Goal: Ask a question

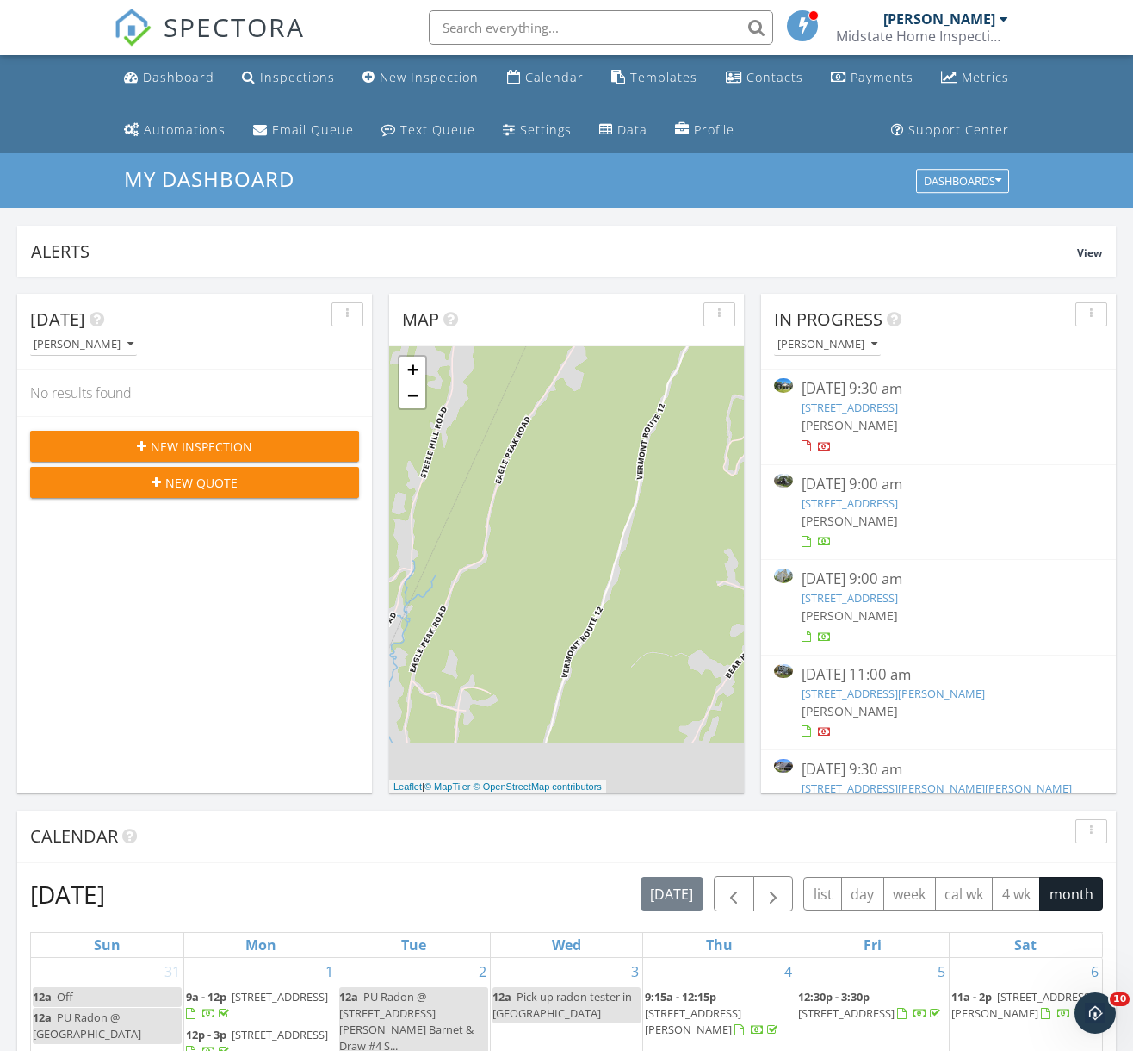
click at [843, 584] on div "[DATE] 9:00 am" at bounding box center [939, 579] width 274 height 22
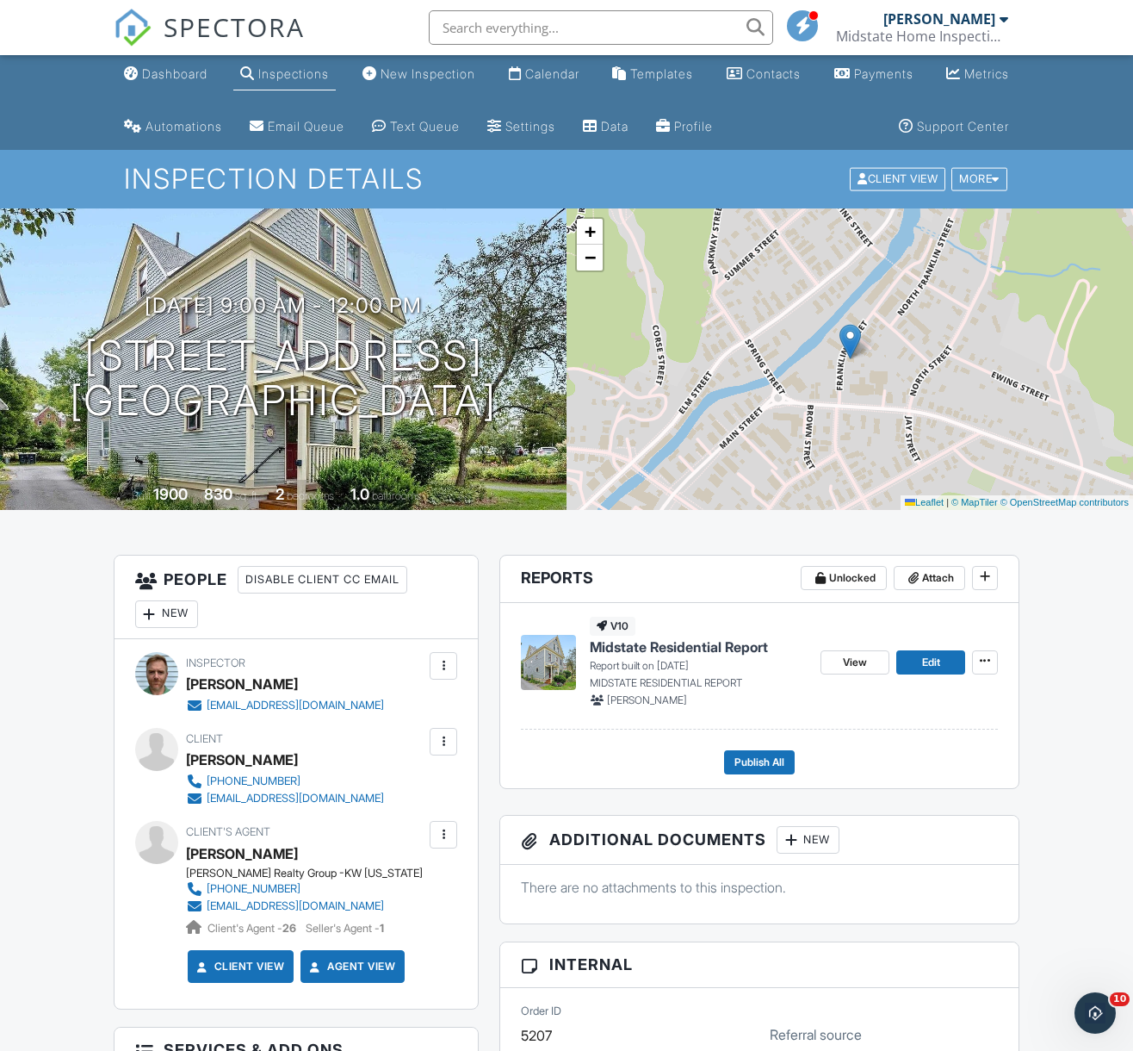
scroll to position [156, 0]
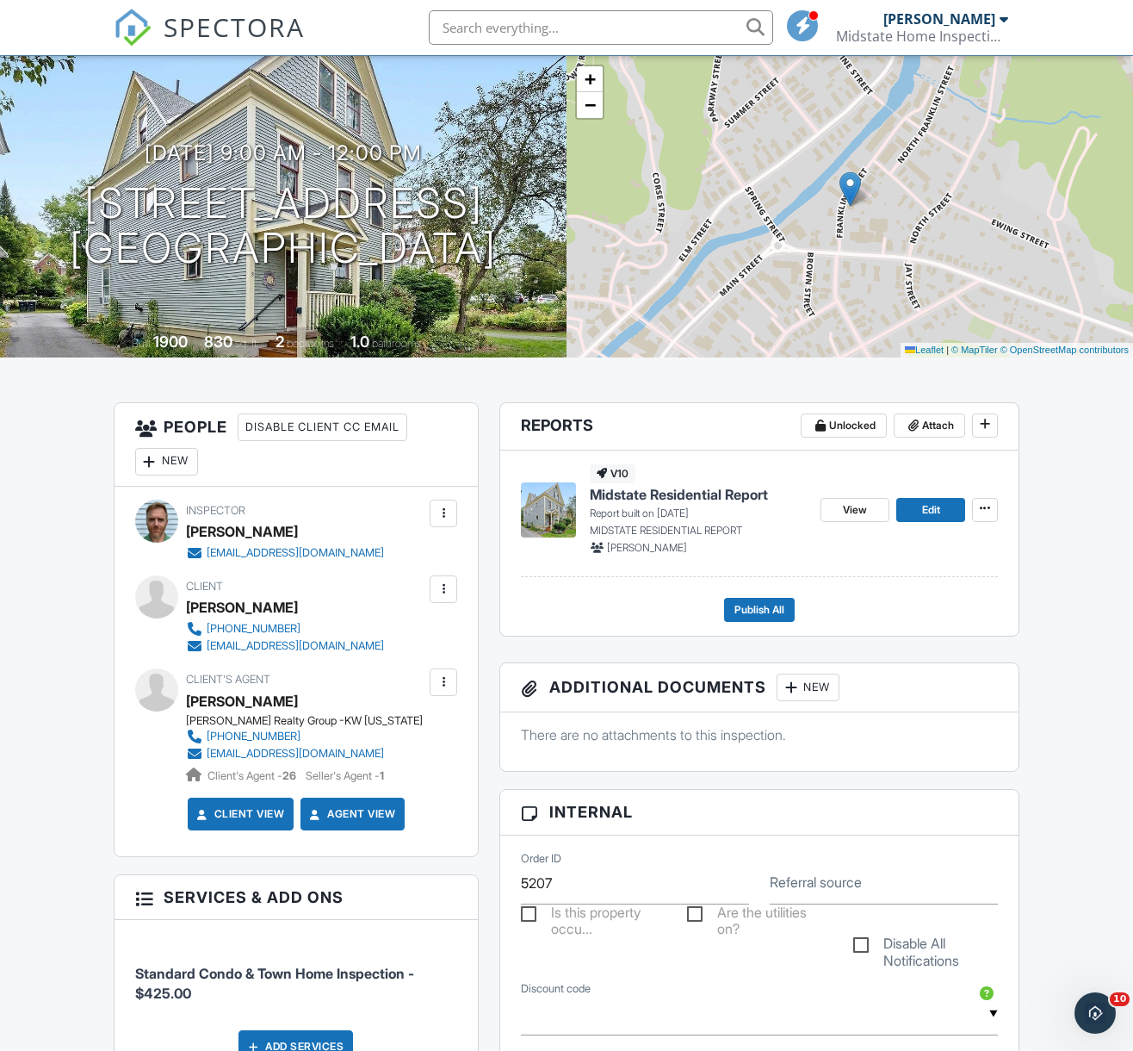
click at [677, 496] on span "Midstate Residential Report" at bounding box center [679, 494] width 178 height 19
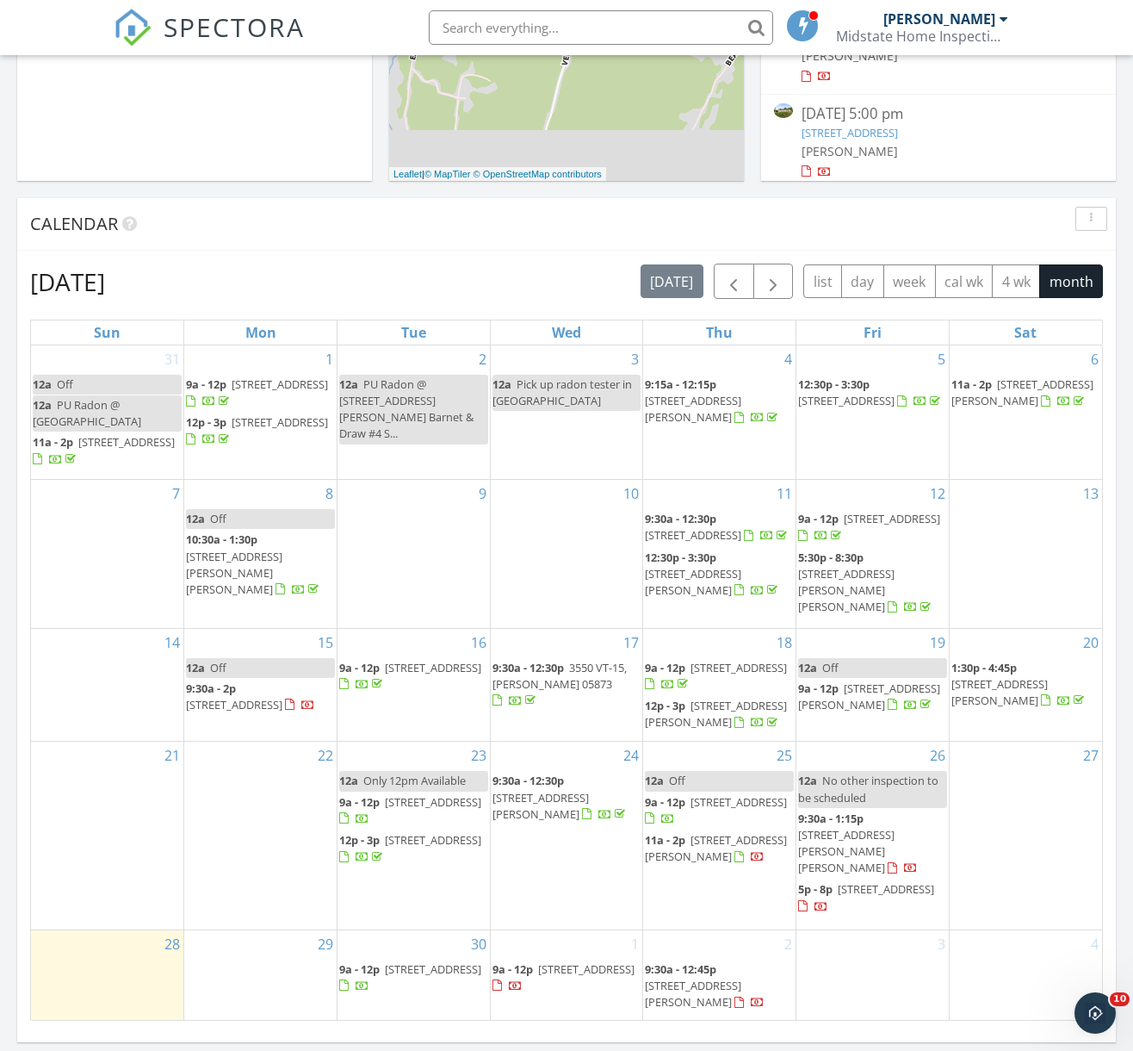
scroll to position [711, 0]
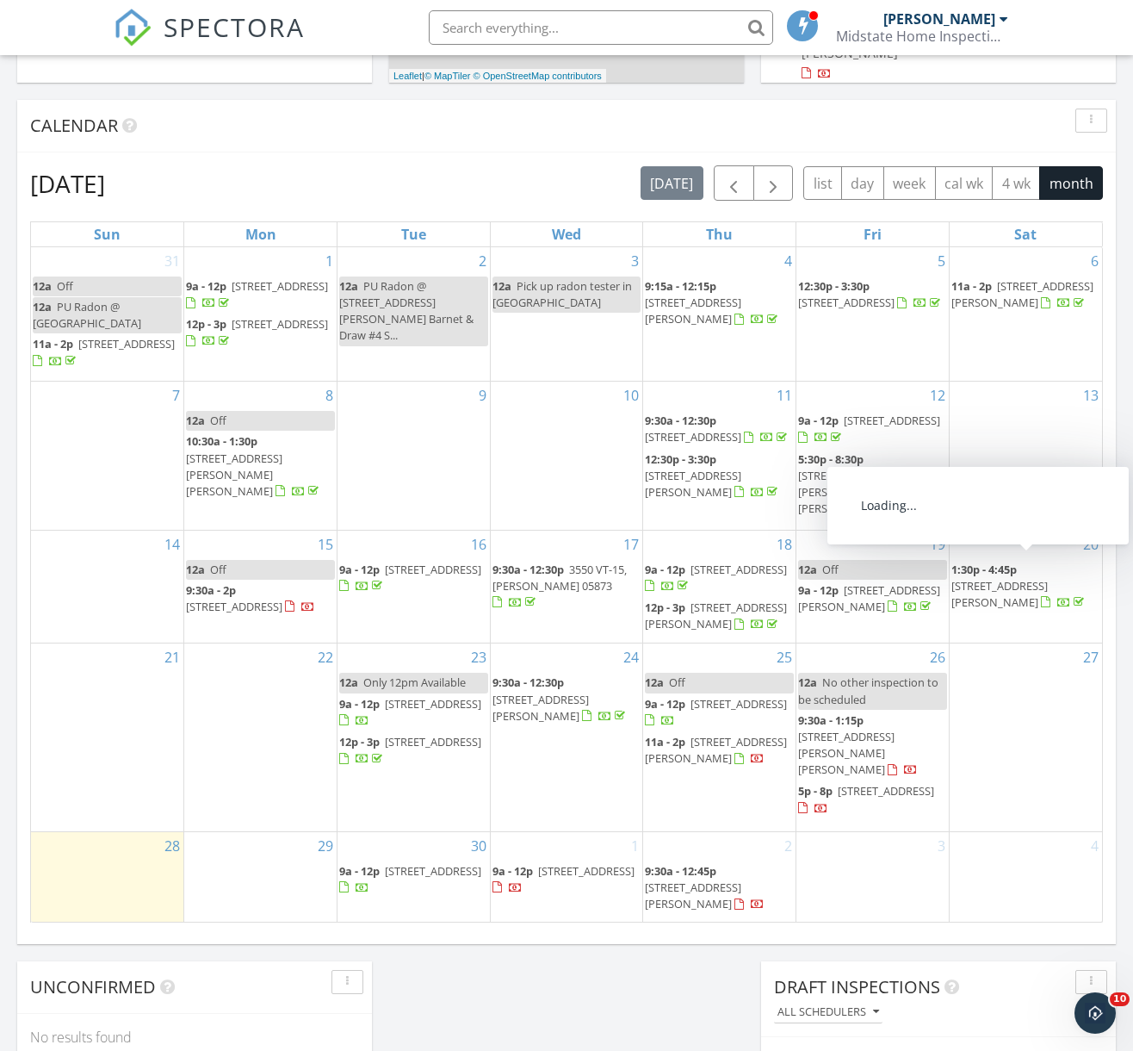
click at [983, 579] on span "214 Upper Hollow Rd, Stowe 05672" at bounding box center [1000, 594] width 96 height 32
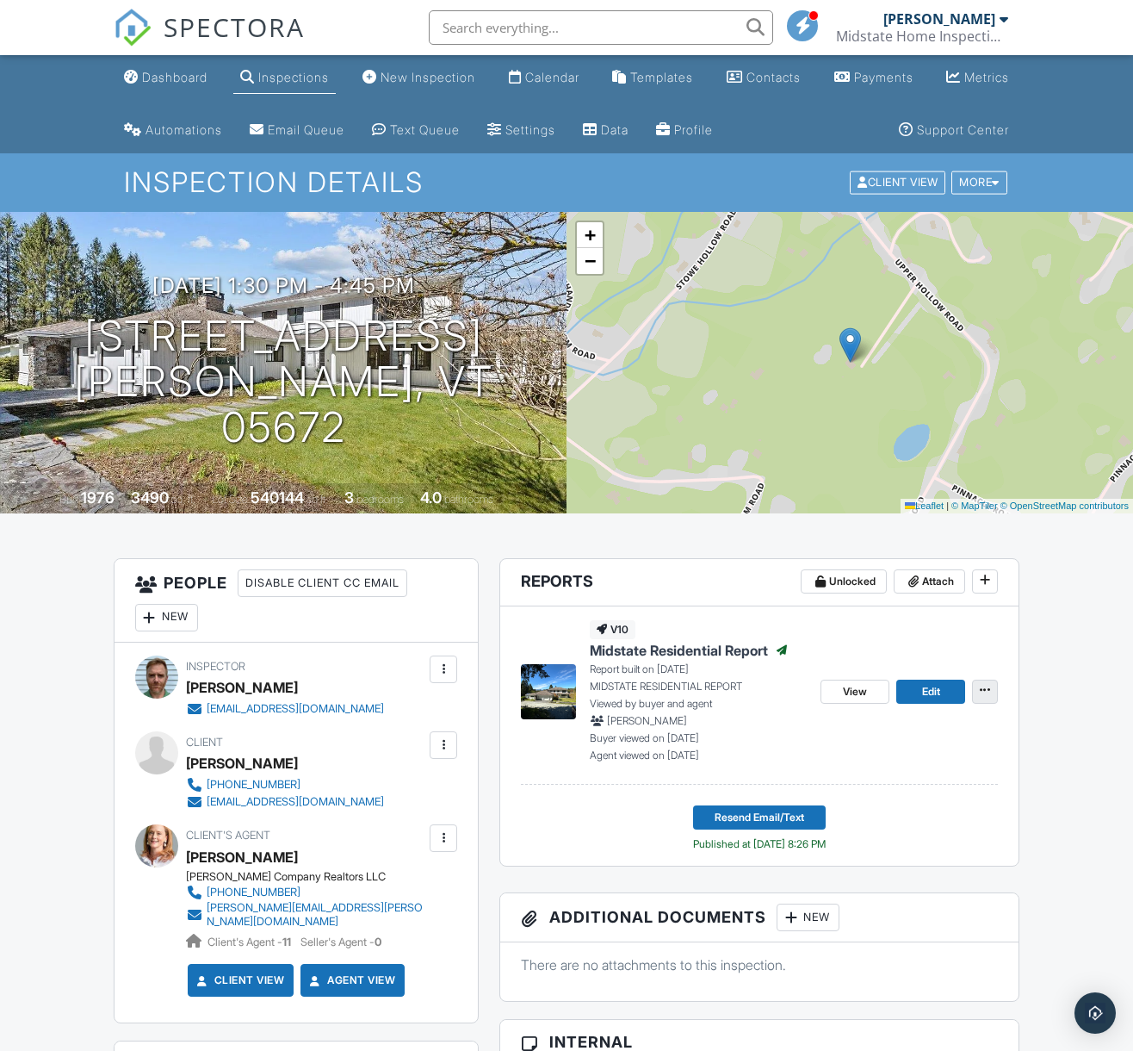
click at [985, 690] on icon at bounding box center [985, 690] width 10 height 12
click at [713, 643] on span "Midstate Residential Report" at bounding box center [679, 650] width 178 height 19
click at [653, 650] on span "Midstate Residential Report" at bounding box center [679, 650] width 178 height 19
click at [860, 698] on span "View" at bounding box center [855, 691] width 24 height 17
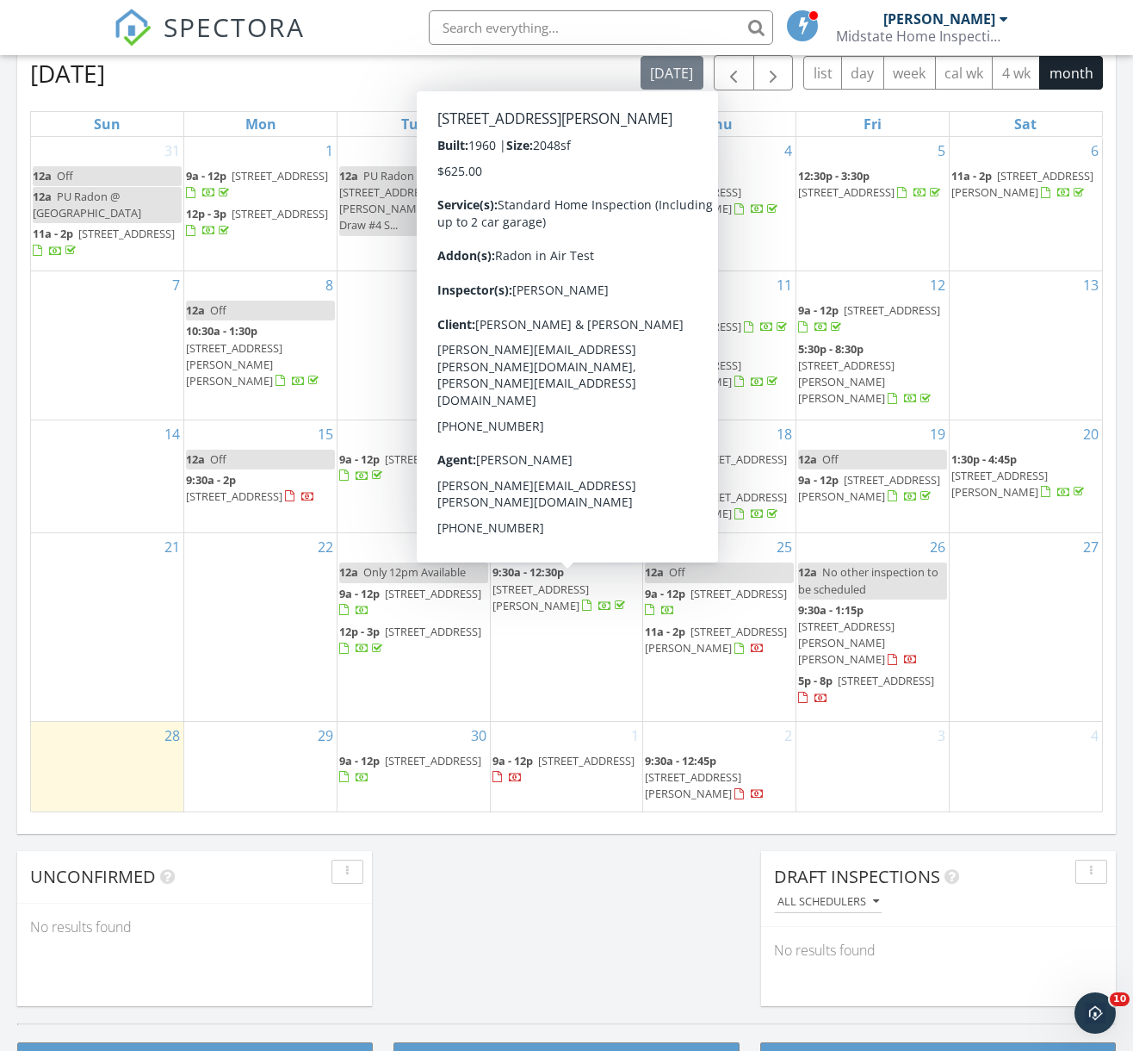
click at [548, 590] on span "[STREET_ADDRESS][PERSON_NAME]" at bounding box center [541, 597] width 96 height 32
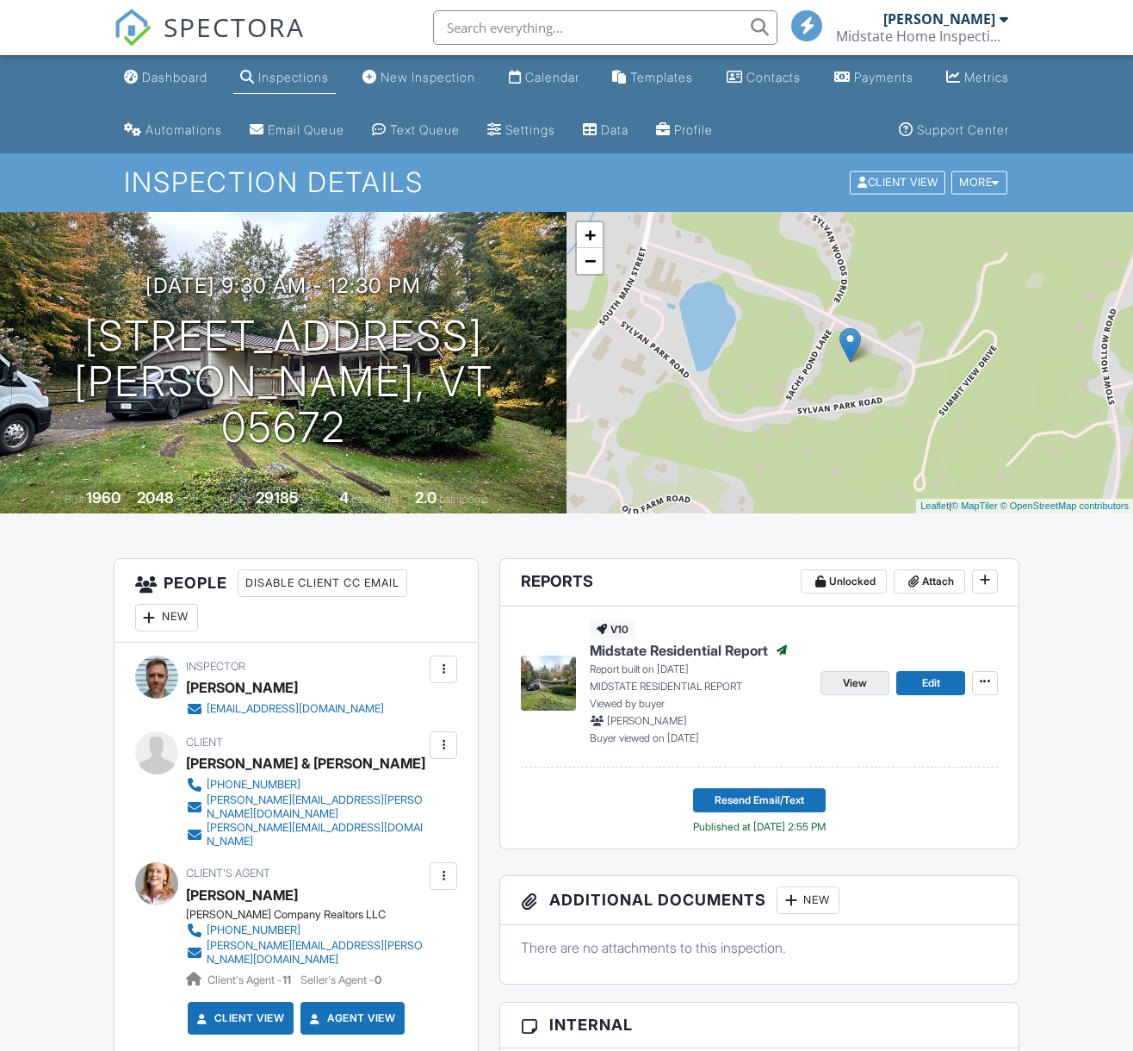
drag, startPoint x: 0, startPoint y: 0, endPoint x: 853, endPoint y: 686, distance: 1095.2
click at [853, 686] on span "View" at bounding box center [855, 682] width 24 height 17
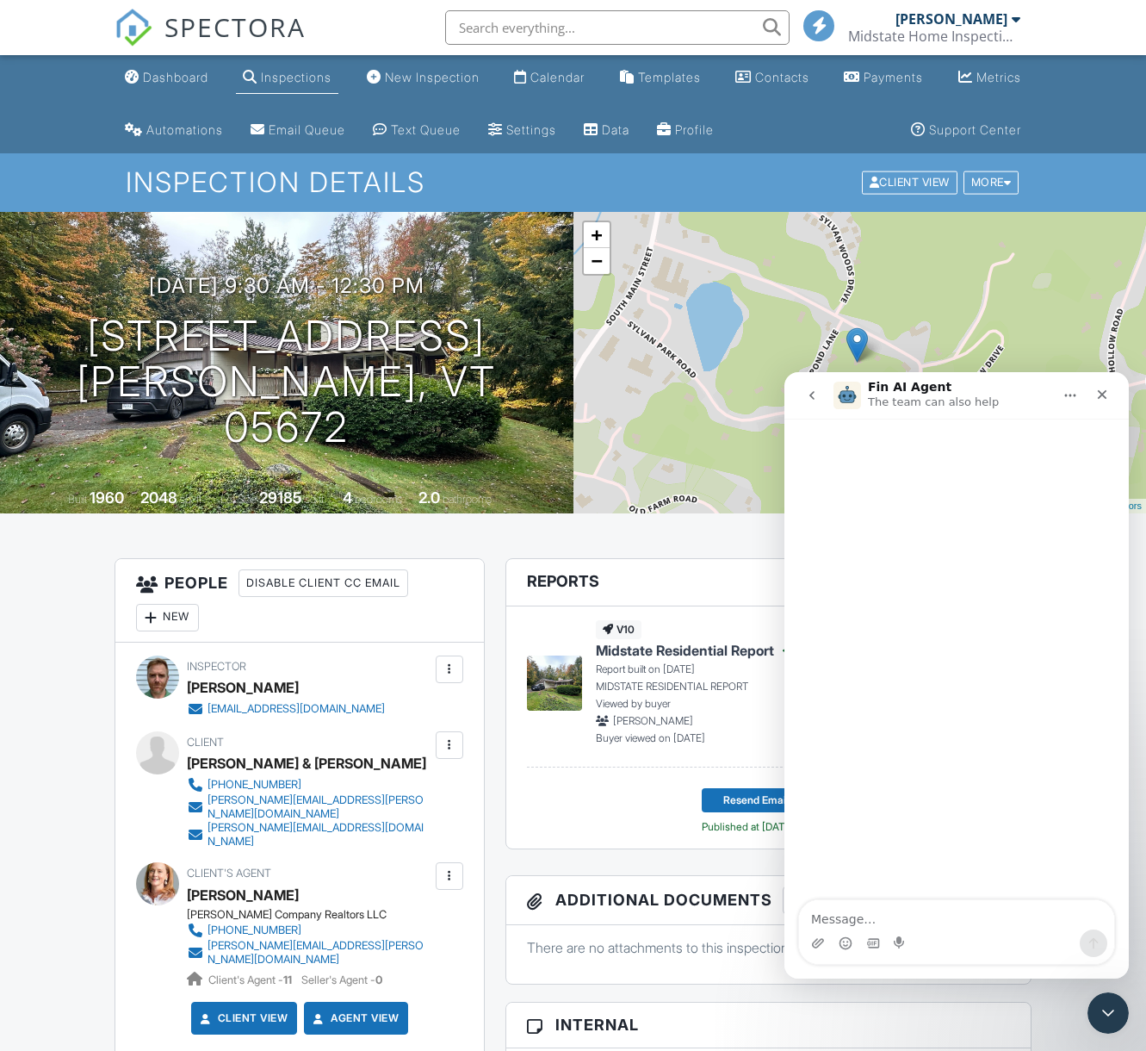
click at [270, 70] on div "Inspections" at bounding box center [296, 77] width 71 height 15
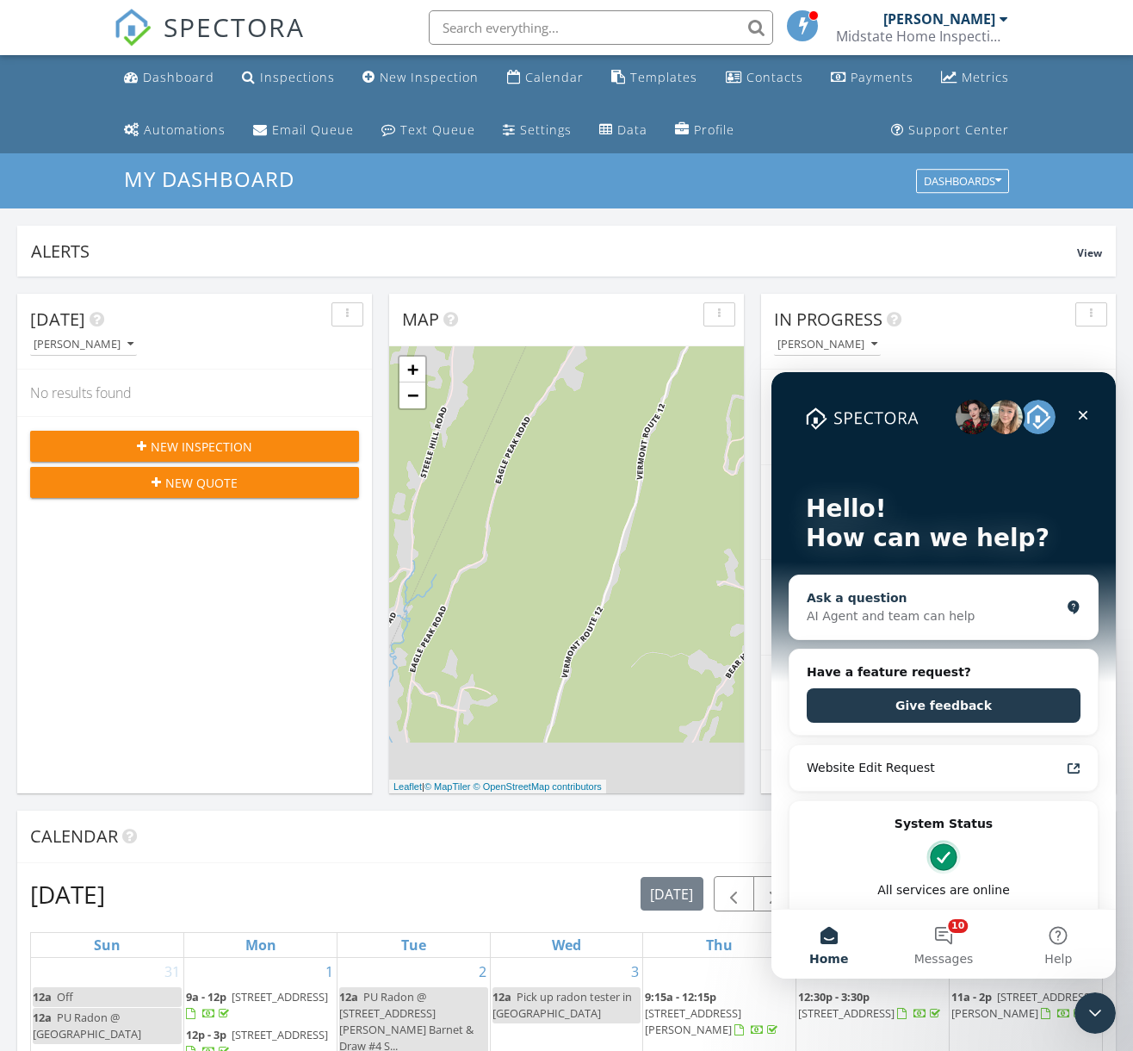
click at [875, 596] on div "Ask a question" at bounding box center [933, 598] width 253 height 18
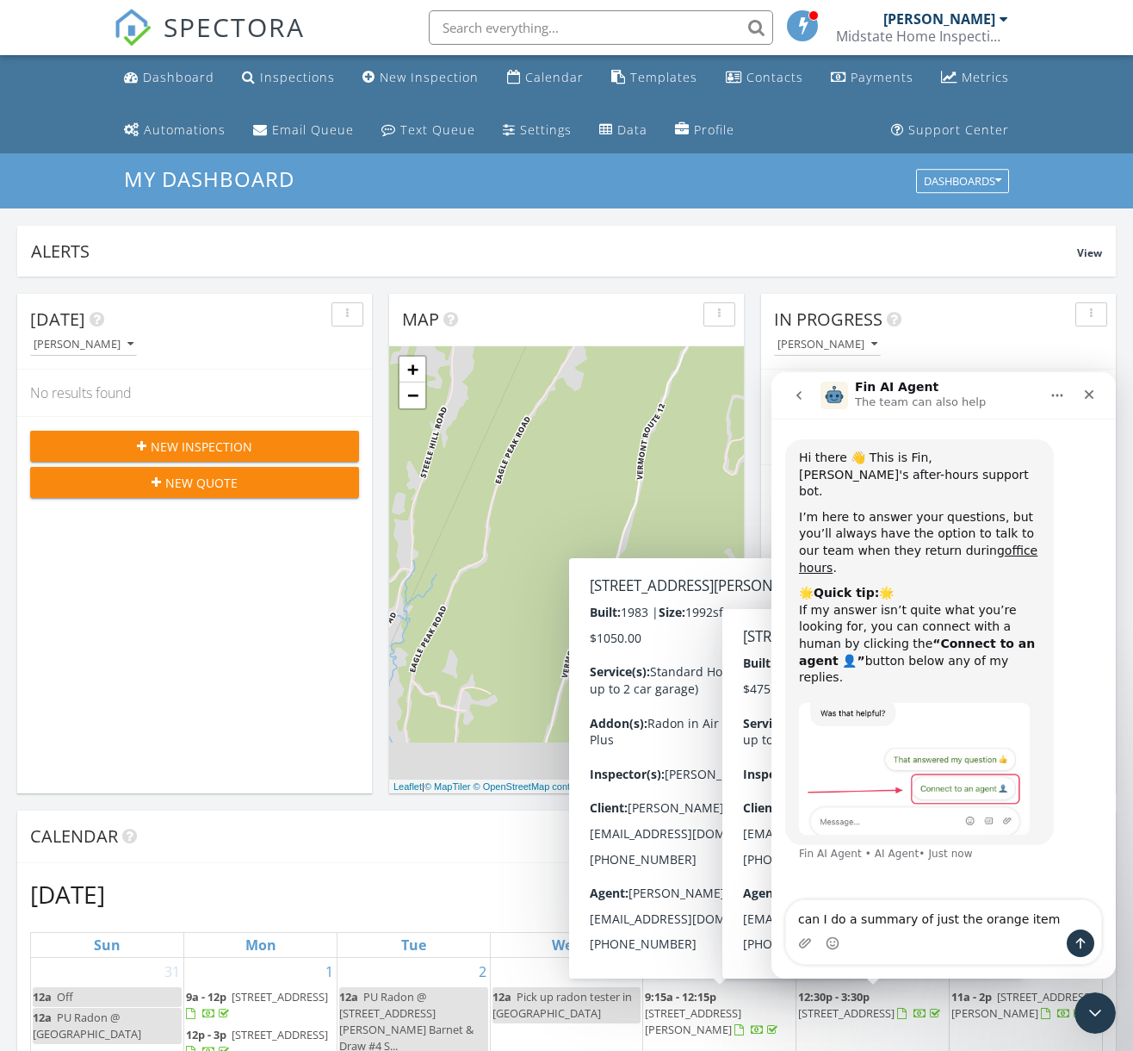
type textarea "can I do a summary of just the orange items"
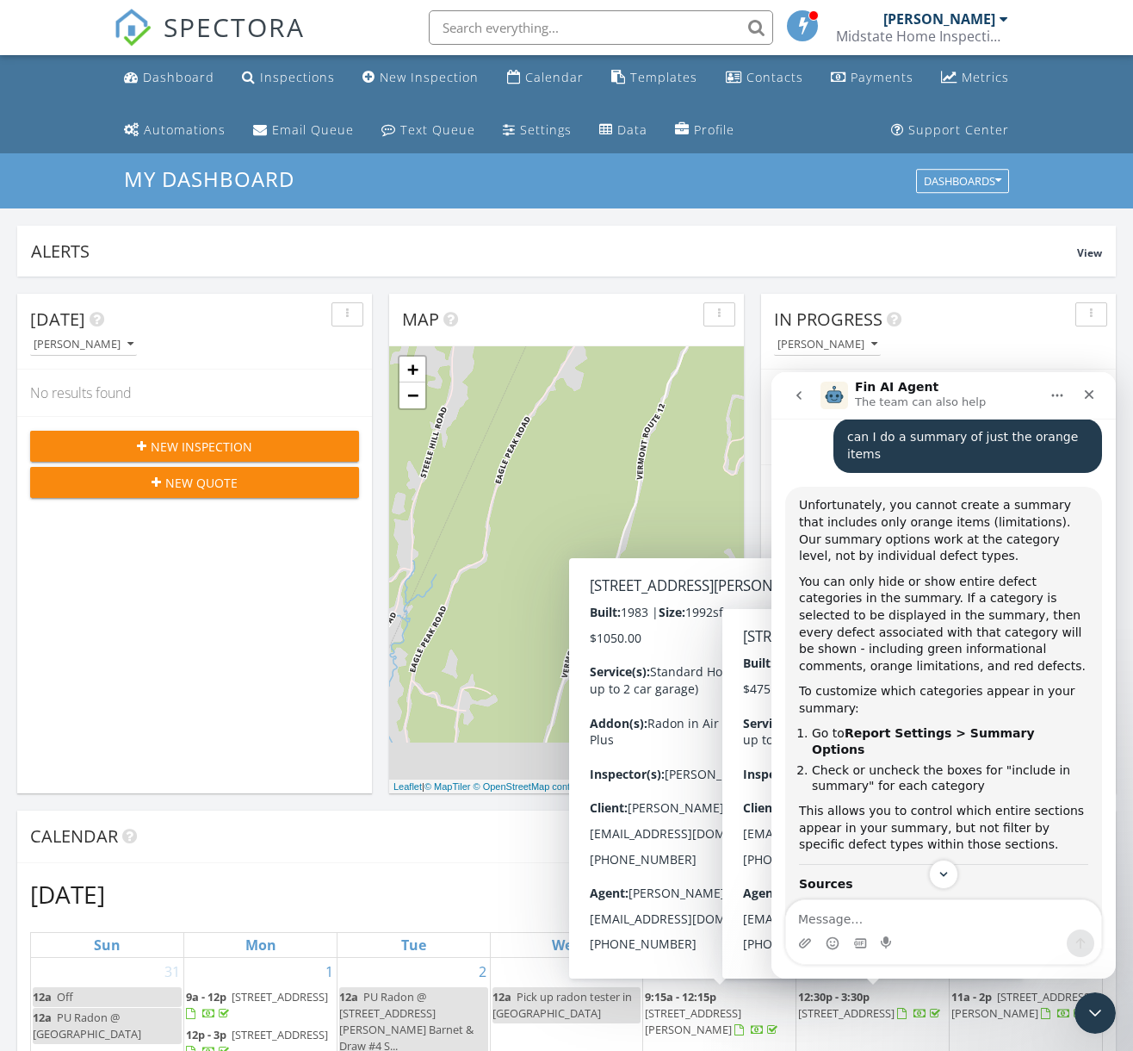
scroll to position [443, 0]
